Goal: Use online tool/utility

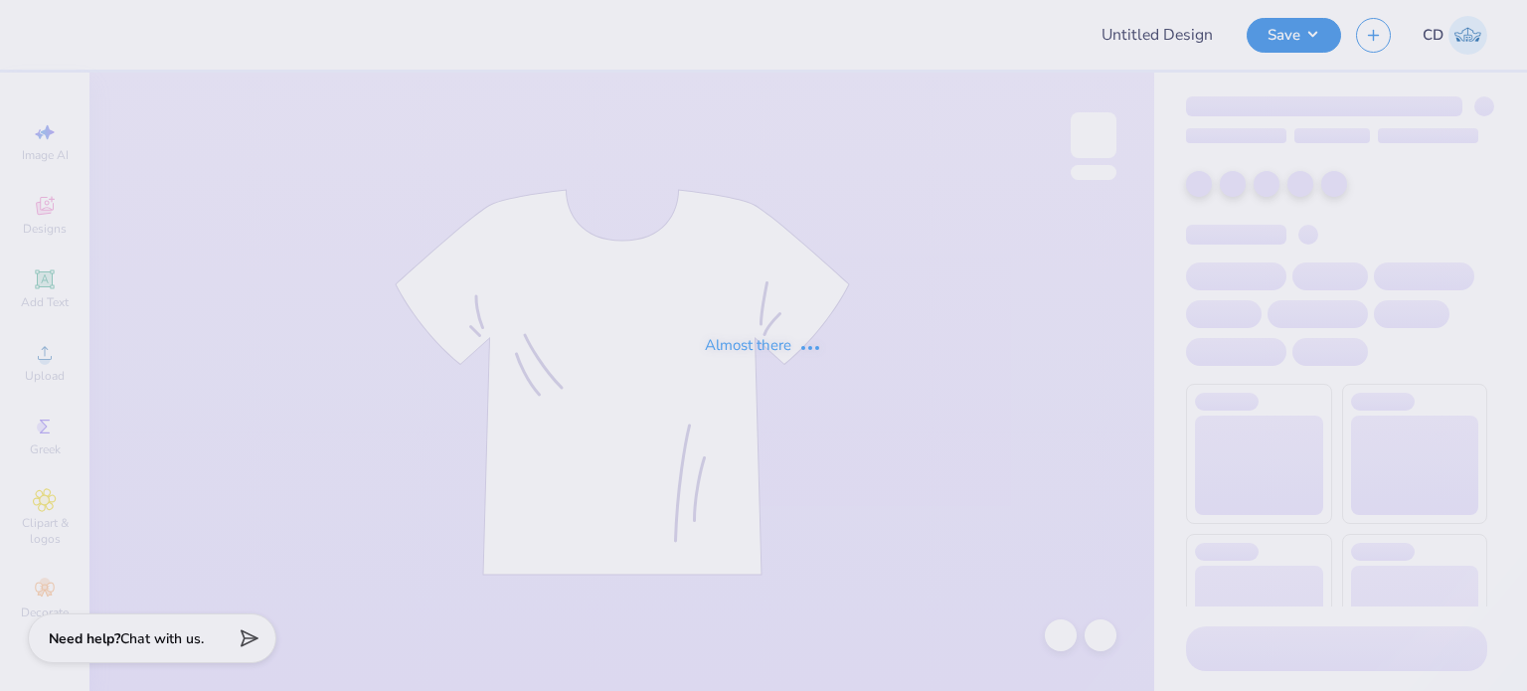
type input "FPS238720"
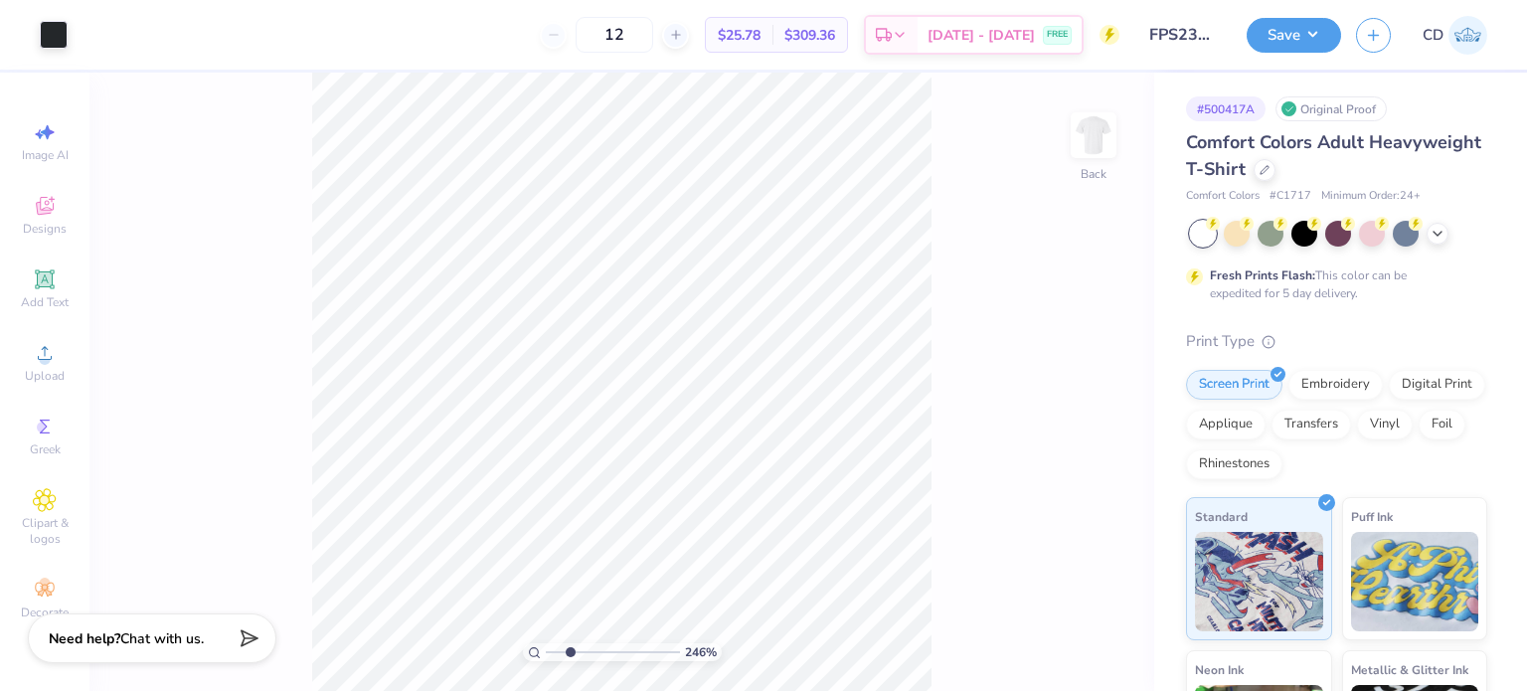
type input "2.22643191709162"
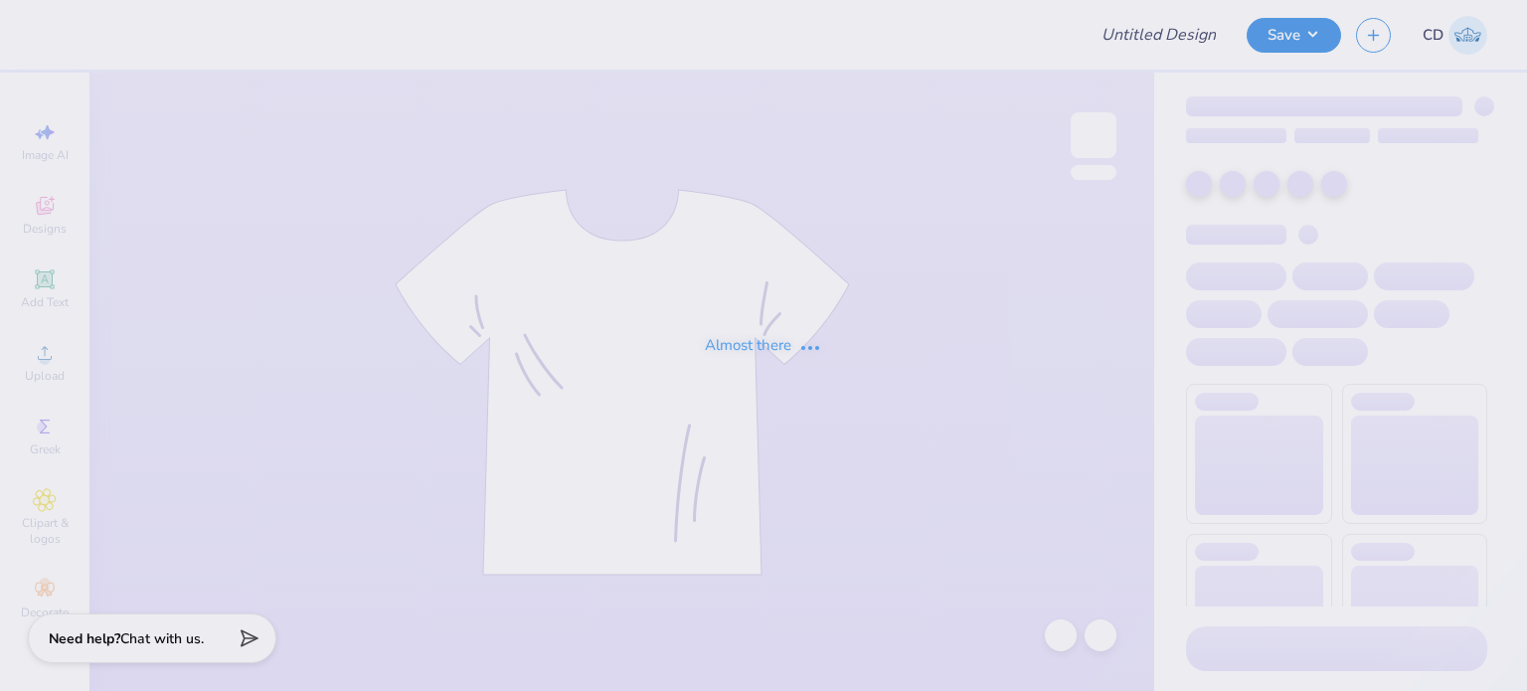
type input "FPS238665"
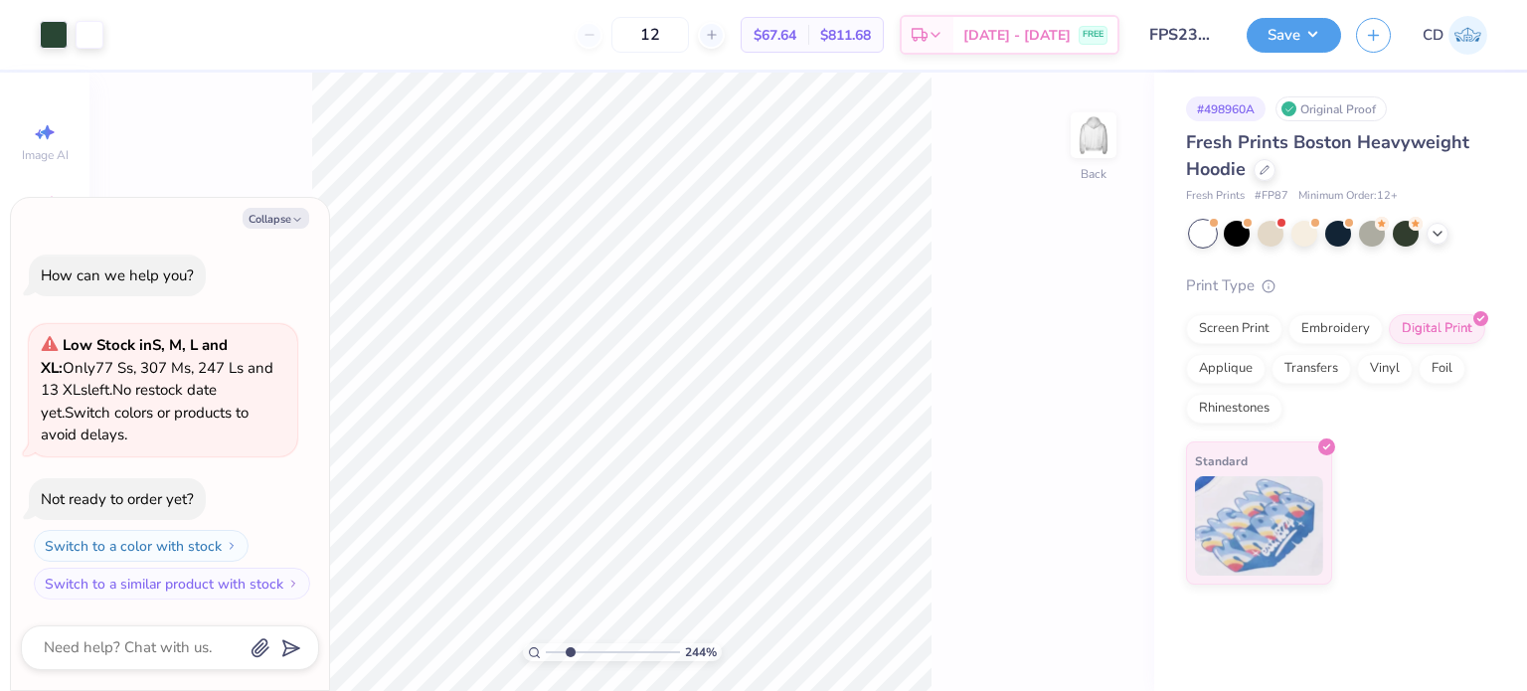
drag, startPoint x: 551, startPoint y: 652, endPoint x: 570, endPoint y: 665, distance: 22.9
type input "2.5"
click at [570, 661] on input "range" at bounding box center [613, 652] width 134 height 18
